Goal: Task Accomplishment & Management: Manage account settings

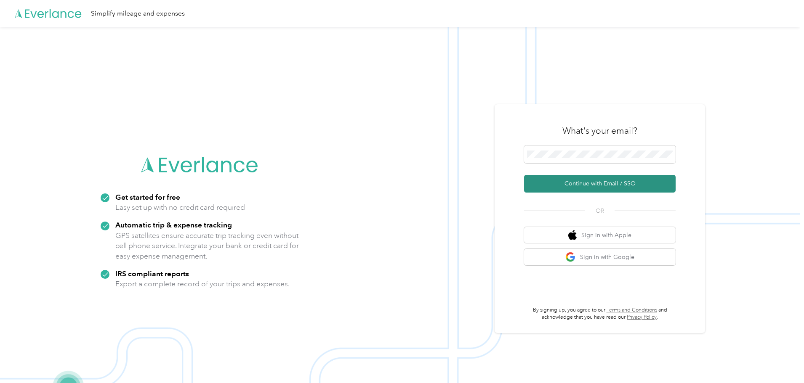
click at [598, 185] on button "Continue with Email / SSO" at bounding box center [599, 184] width 151 height 18
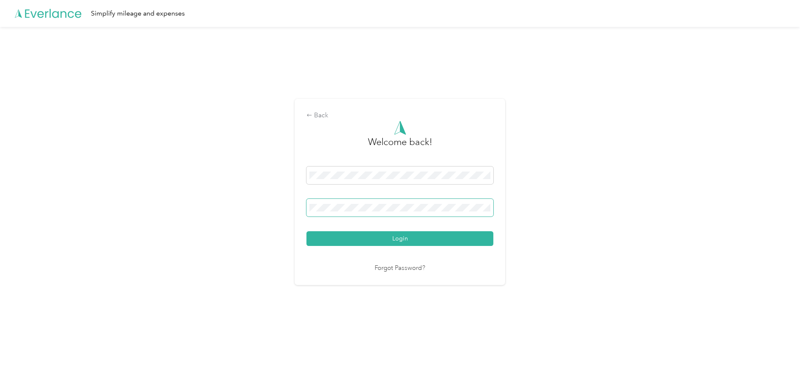
click at [306, 231] on button "Login" at bounding box center [399, 238] width 187 height 15
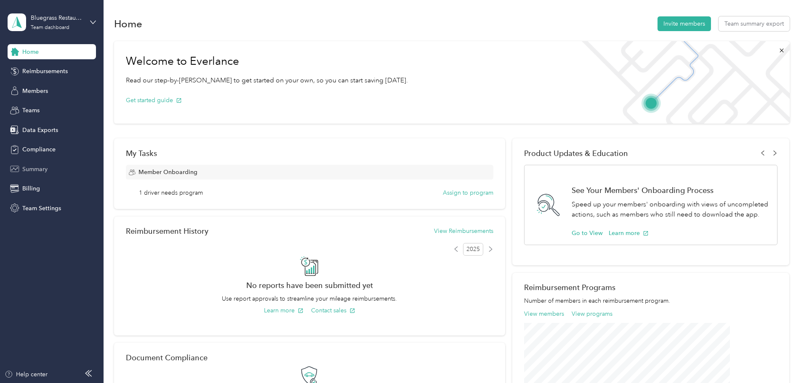
click at [43, 172] on span "Summary" at bounding box center [34, 169] width 25 height 9
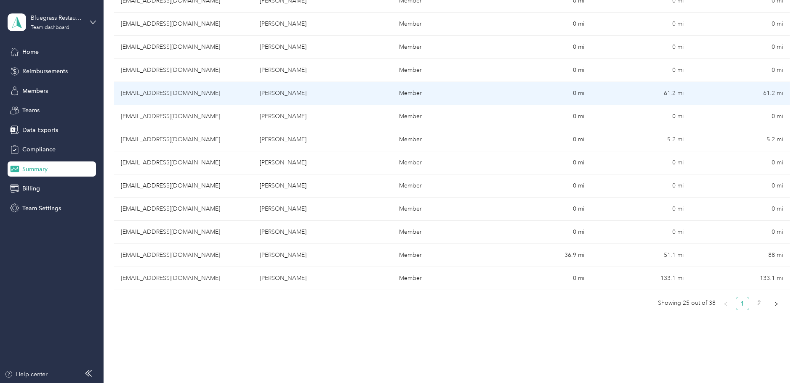
scroll to position [518, 0]
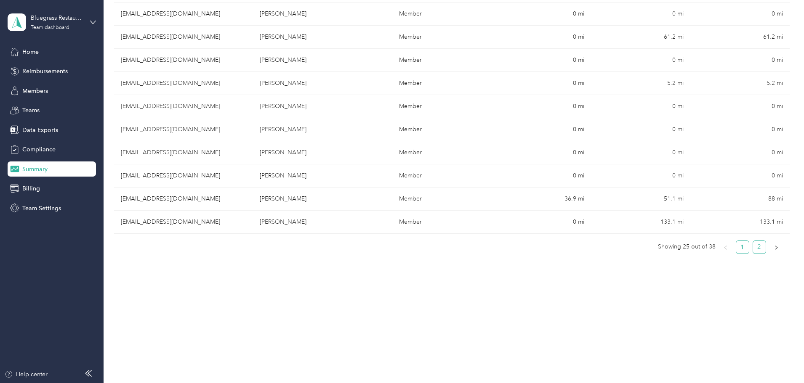
click at [707, 251] on ul "Showing 25 out of 38 1 2" at bounding box center [448, 247] width 669 height 13
click at [753, 251] on link "2" at bounding box center [759, 247] width 13 height 13
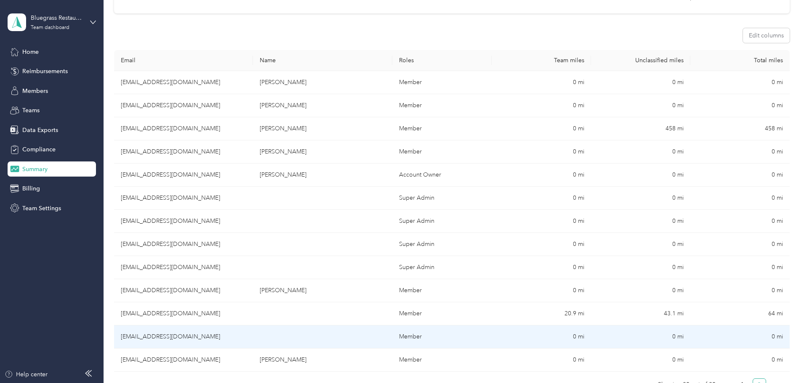
scroll to position [72, 0]
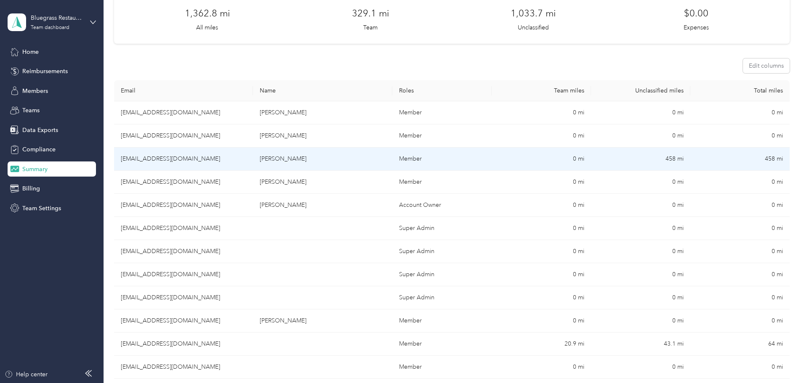
click at [241, 158] on td "[EMAIL_ADDRESS][DOMAIN_NAME]" at bounding box center [183, 159] width 139 height 23
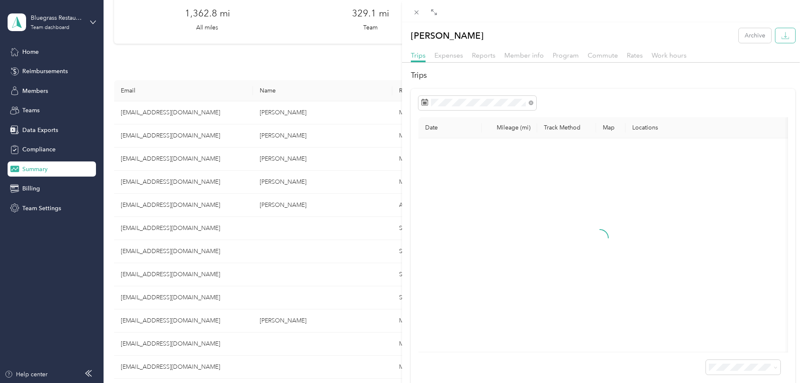
click at [783, 40] on button "button" at bounding box center [785, 35] width 20 height 15
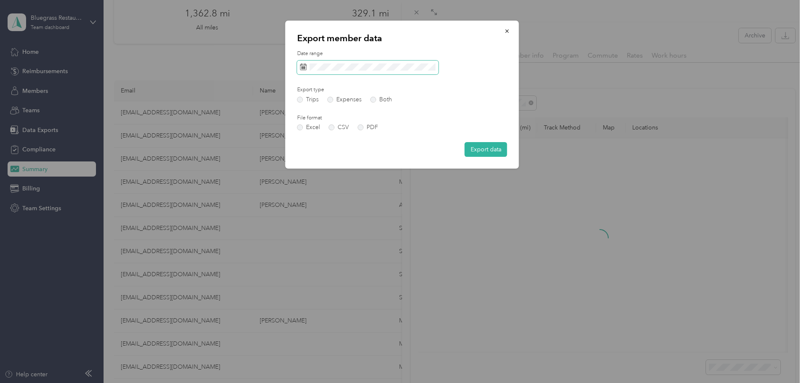
click at [325, 72] on span at bounding box center [367, 68] width 141 height 14
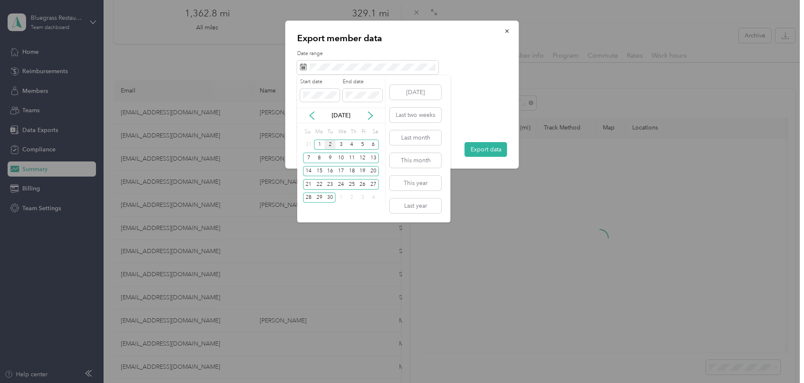
click at [314, 111] on div "[DATE]" at bounding box center [341, 116] width 88 height 16
click at [314, 112] on icon at bounding box center [312, 116] width 8 height 8
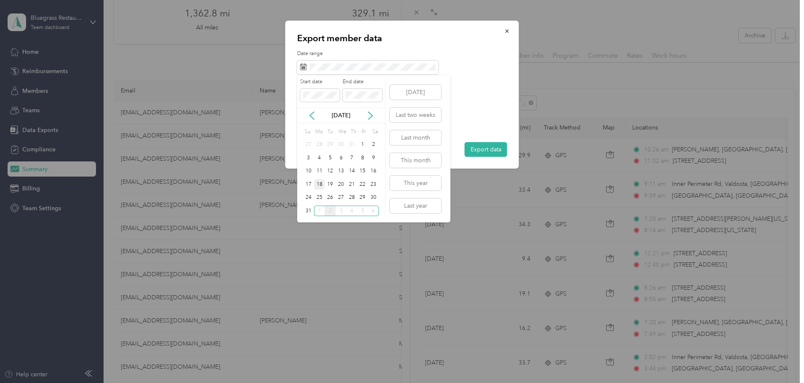
click at [320, 186] on div "18" at bounding box center [319, 184] width 11 height 11
click at [308, 211] on div "31" at bounding box center [308, 211] width 11 height 11
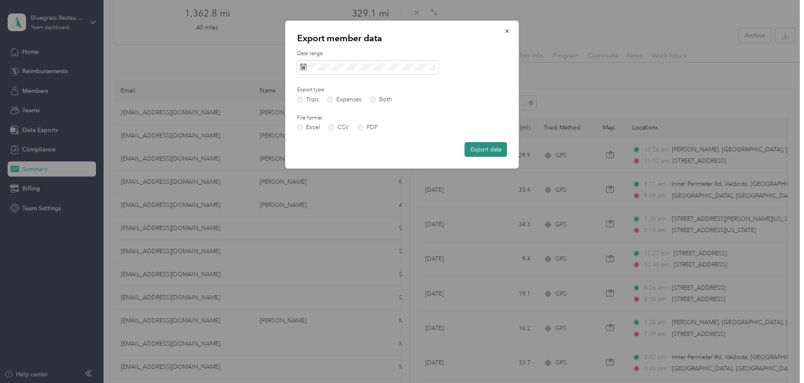
click at [481, 153] on button "Export data" at bounding box center [486, 149] width 43 height 15
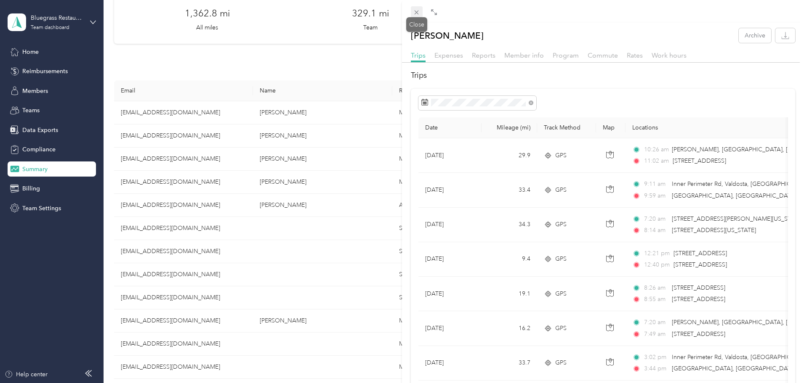
click at [418, 13] on icon at bounding box center [416, 12] width 7 height 7
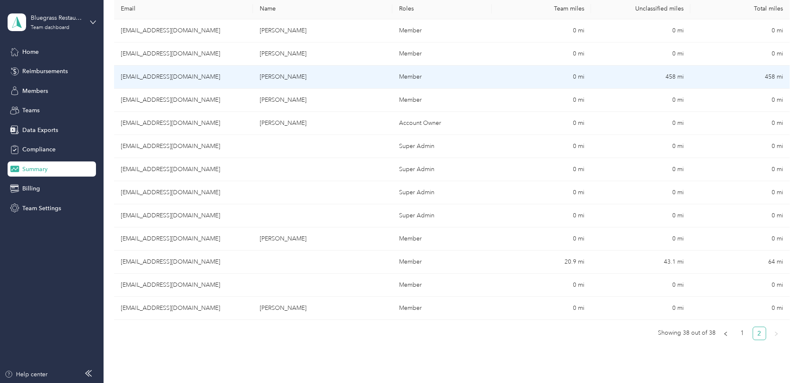
scroll to position [156, 0]
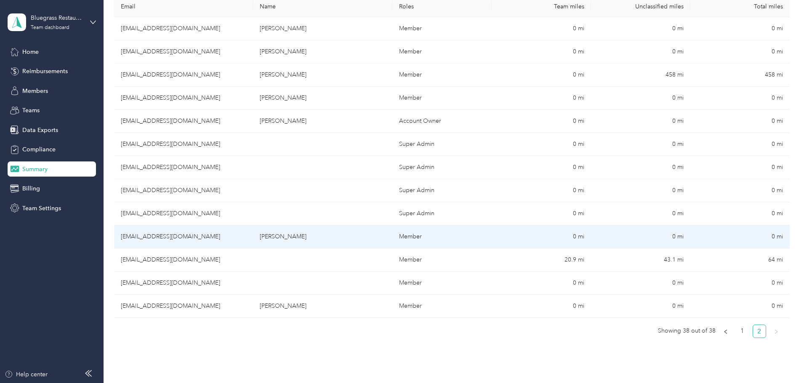
click at [231, 234] on td "[EMAIL_ADDRESS][DOMAIN_NAME]" at bounding box center [183, 237] width 139 height 23
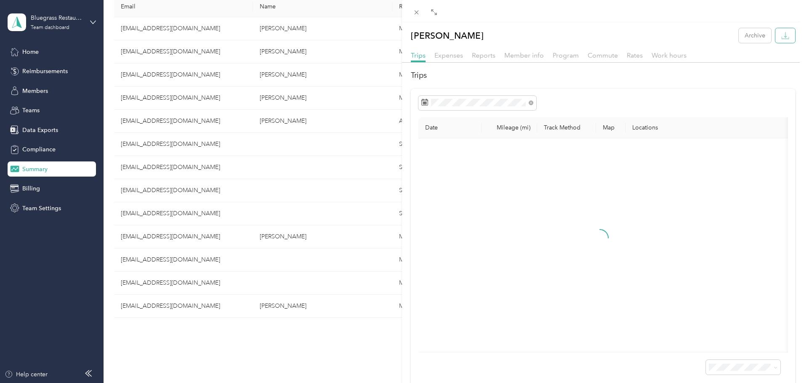
click at [781, 38] on icon "button" at bounding box center [785, 36] width 8 height 8
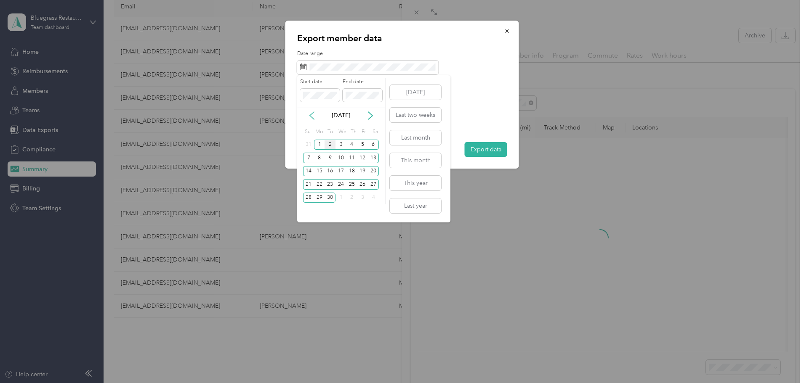
click at [311, 113] on icon at bounding box center [312, 116] width 8 height 8
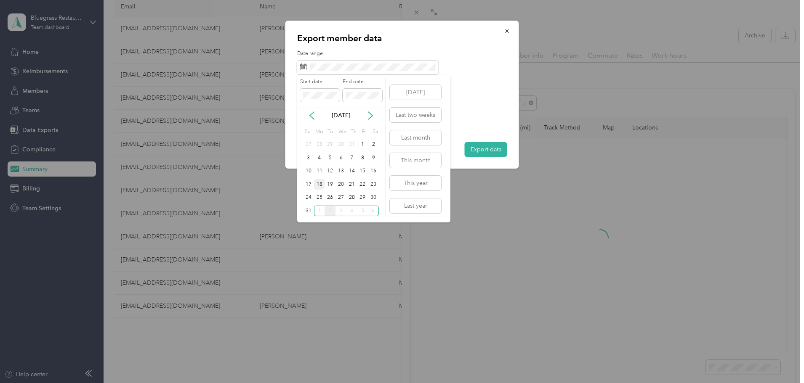
click at [318, 186] on div "18" at bounding box center [319, 184] width 11 height 11
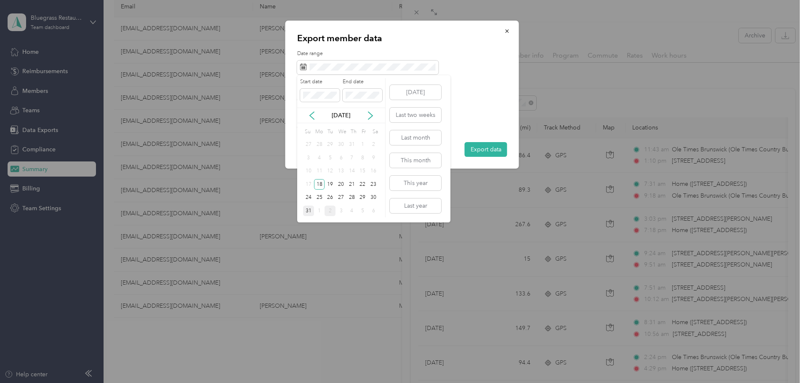
click at [308, 212] on div "31" at bounding box center [308, 211] width 11 height 11
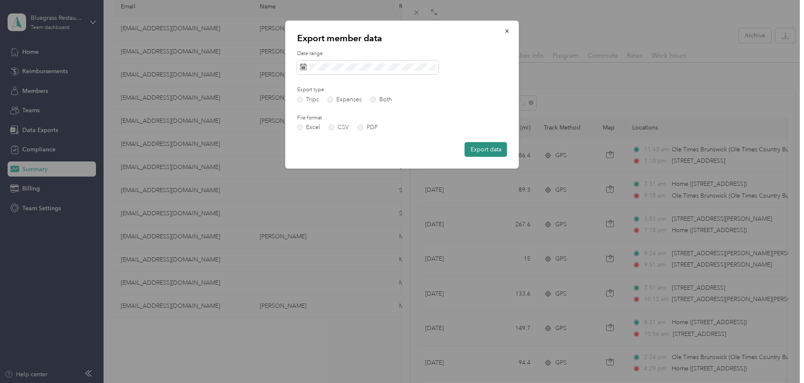
click at [496, 152] on button "Export data" at bounding box center [486, 149] width 43 height 15
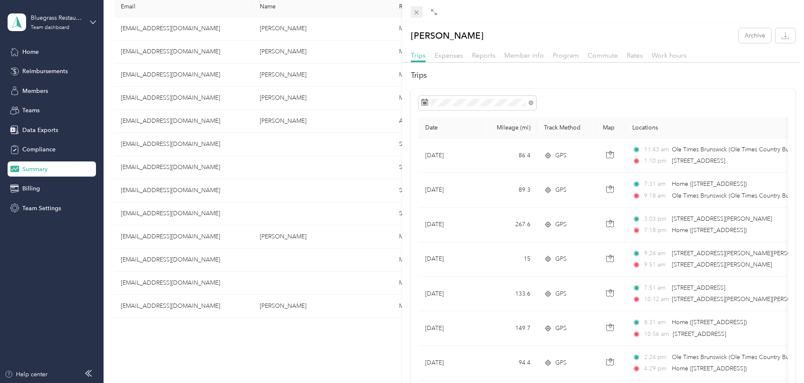
click at [418, 13] on icon at bounding box center [416, 12] width 7 height 7
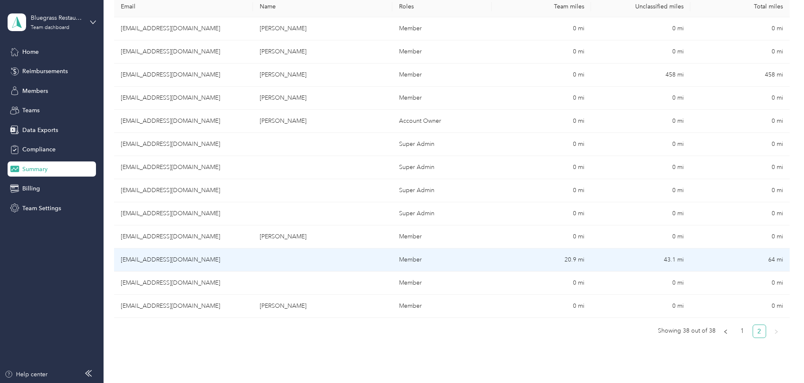
click at [241, 263] on td "[EMAIL_ADDRESS][DOMAIN_NAME]" at bounding box center [183, 260] width 139 height 23
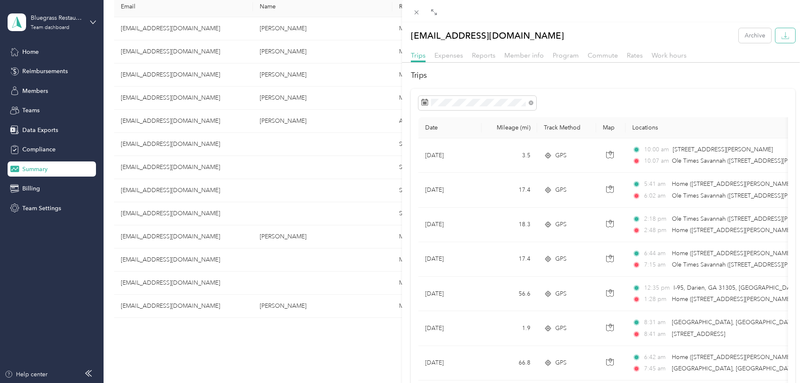
click at [781, 37] on icon "button" at bounding box center [785, 36] width 8 height 8
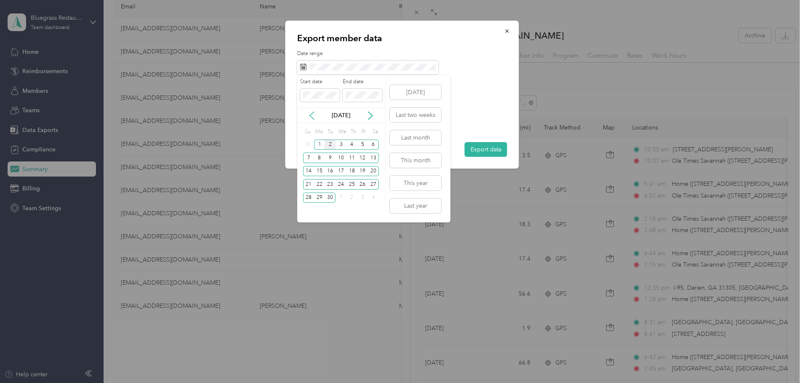
click at [311, 118] on icon at bounding box center [312, 116] width 8 height 8
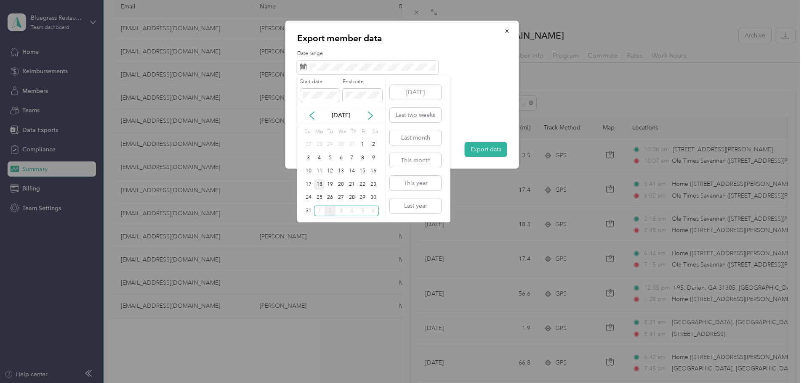
click at [322, 187] on div "18" at bounding box center [319, 184] width 11 height 11
click at [309, 210] on div "31" at bounding box center [308, 211] width 11 height 11
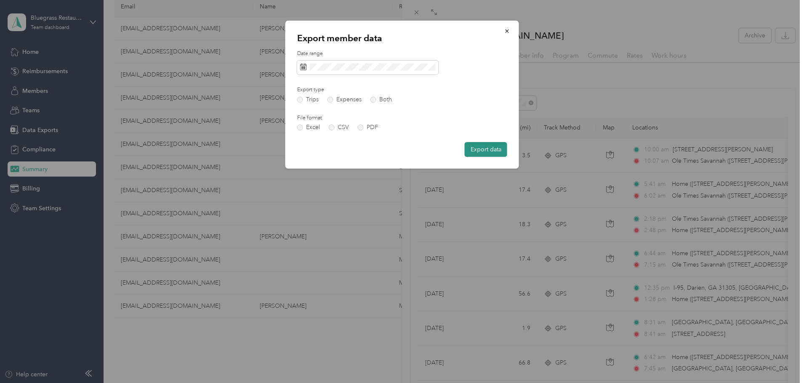
click at [473, 154] on button "Export data" at bounding box center [486, 149] width 43 height 15
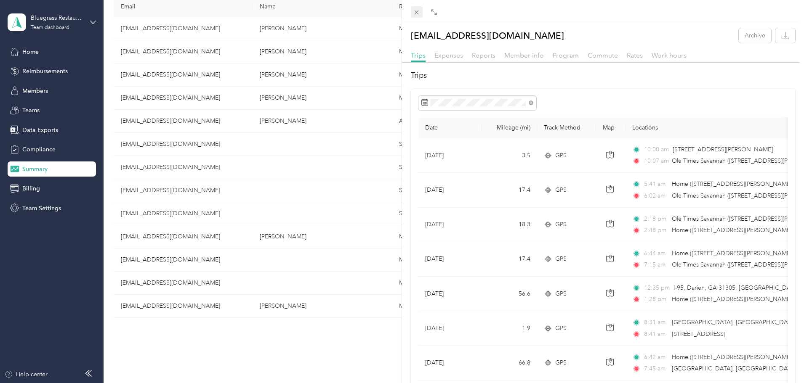
click at [417, 14] on icon at bounding box center [416, 12] width 7 height 7
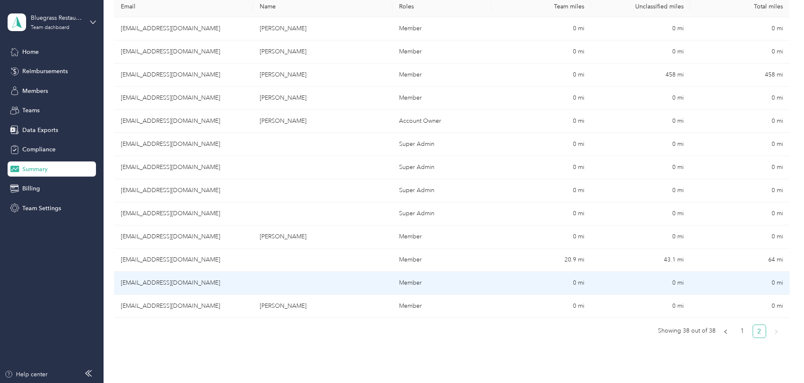
click at [219, 283] on td "[EMAIL_ADDRESS][DOMAIN_NAME]" at bounding box center [183, 283] width 139 height 23
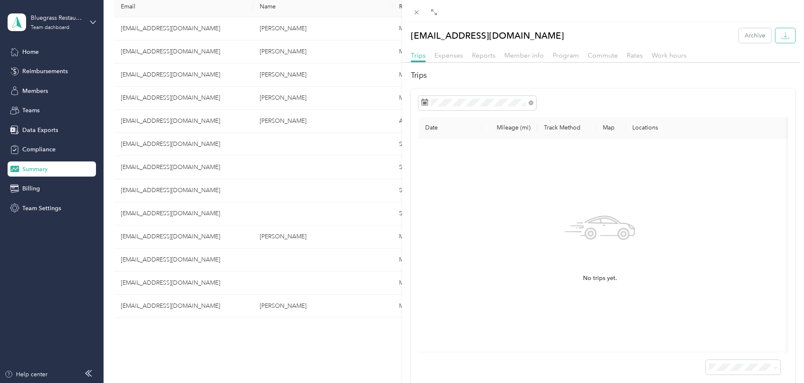
click at [781, 39] on icon "button" at bounding box center [785, 36] width 8 height 8
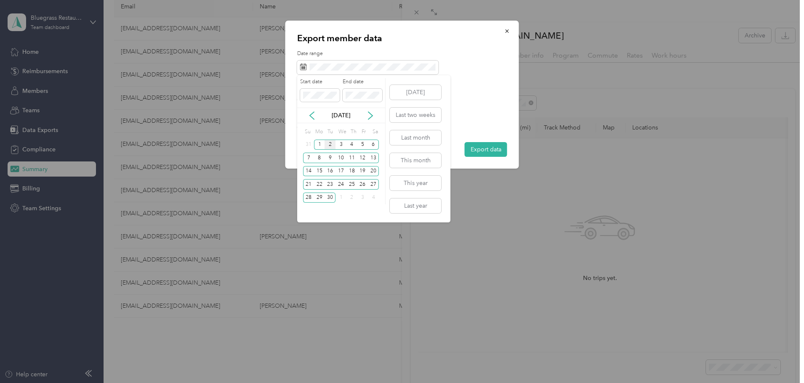
click at [317, 113] on div "[DATE]" at bounding box center [341, 115] width 88 height 9
click at [314, 113] on icon at bounding box center [312, 116] width 8 height 8
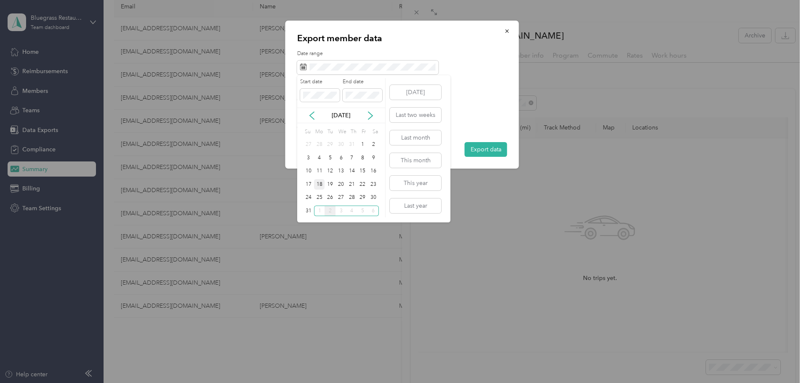
click at [317, 183] on div "18" at bounding box center [319, 184] width 11 height 11
click at [310, 208] on div "31" at bounding box center [308, 211] width 11 height 11
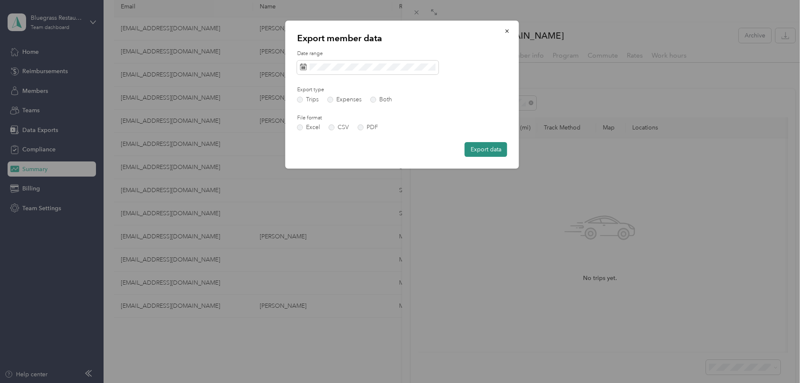
click at [479, 150] on button "Export data" at bounding box center [486, 149] width 43 height 15
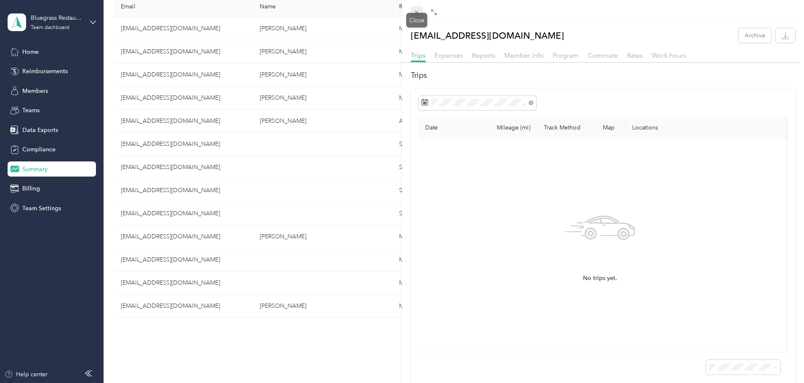
click at [415, 10] on icon at bounding box center [416, 12] width 7 height 7
